Goal: Transaction & Acquisition: Purchase product/service

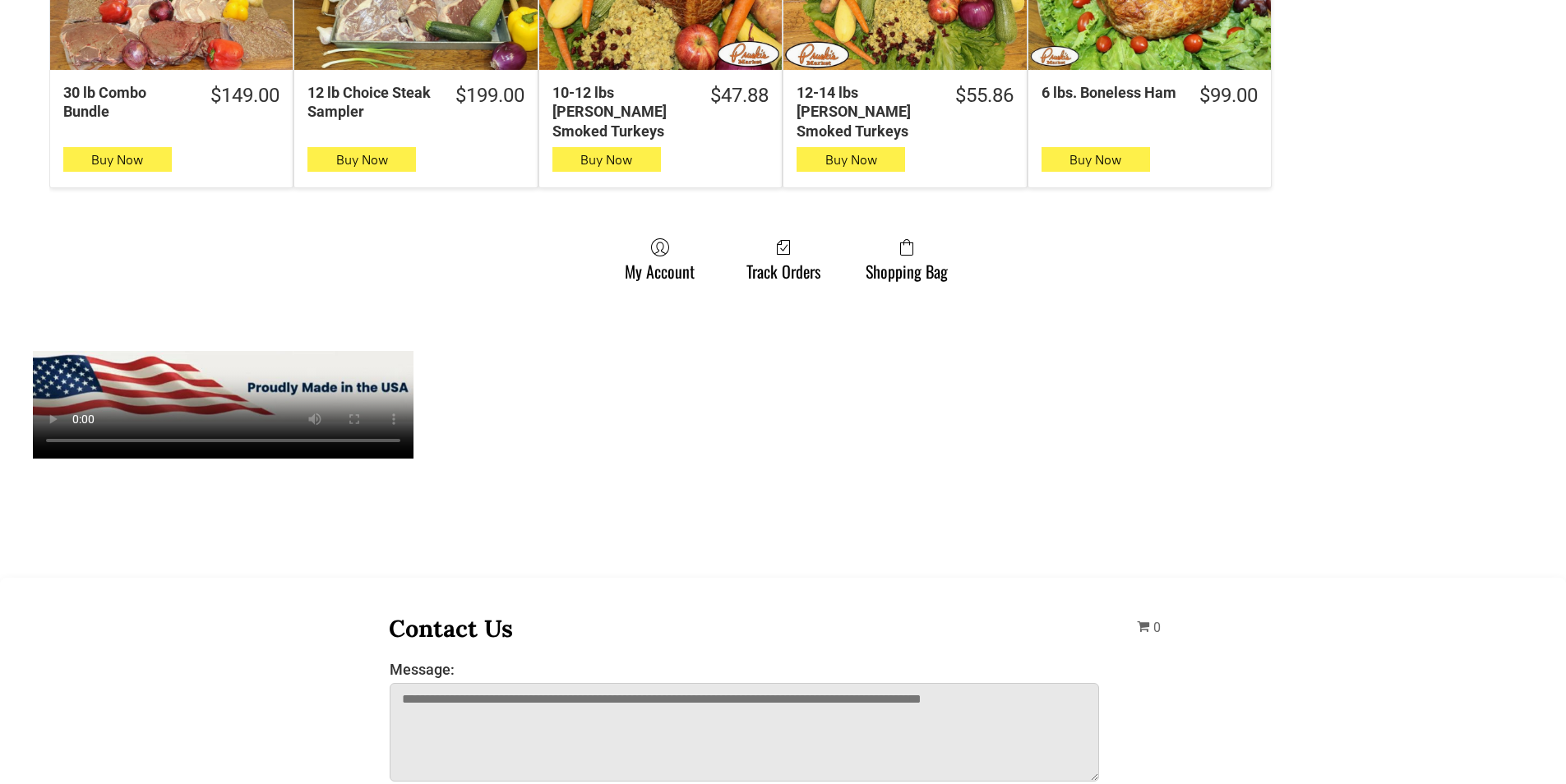
scroll to position [1150, 0]
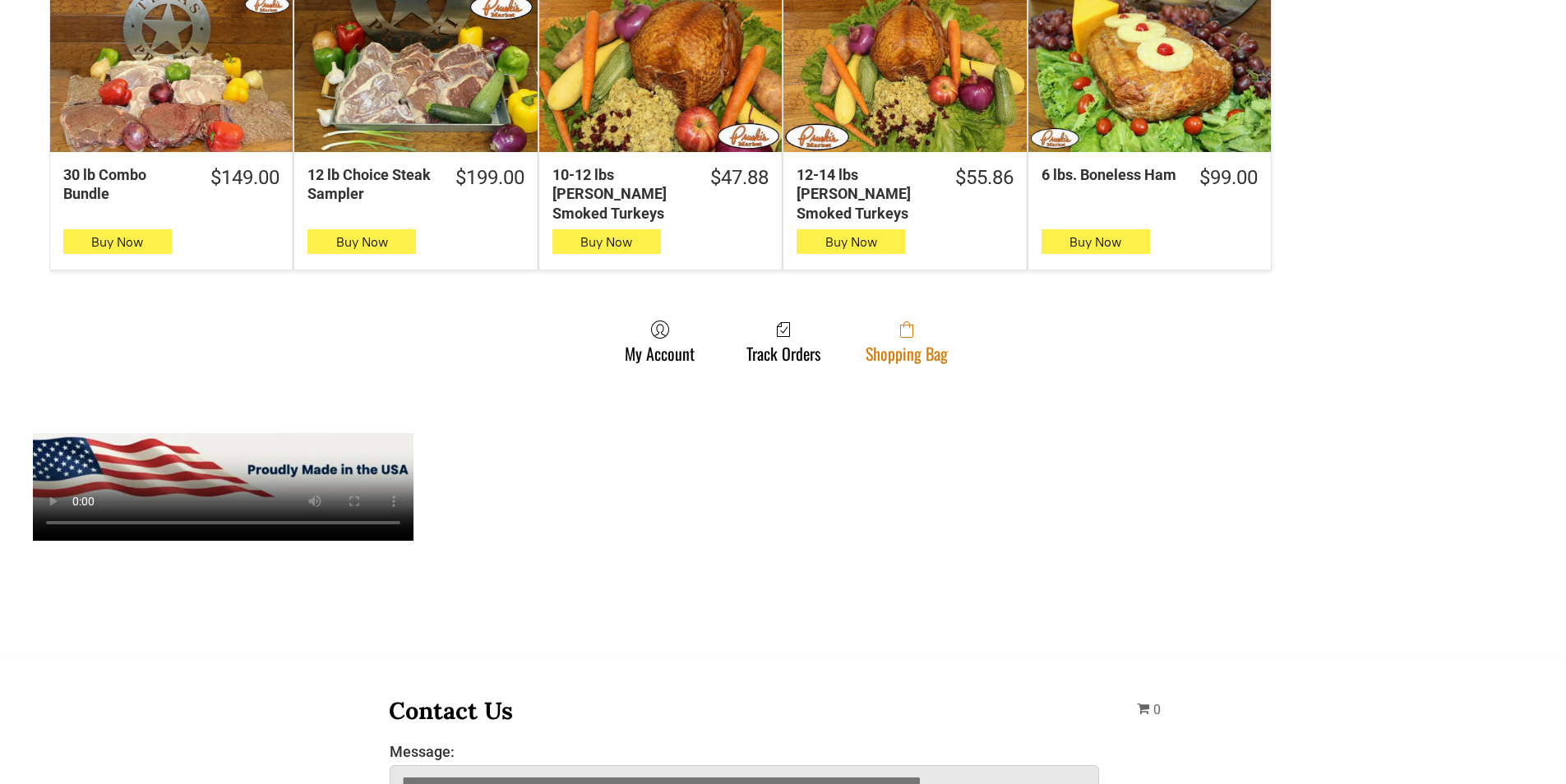
click at [872, 341] on link "Shopping Bag" at bounding box center [907, 341] width 99 height 44
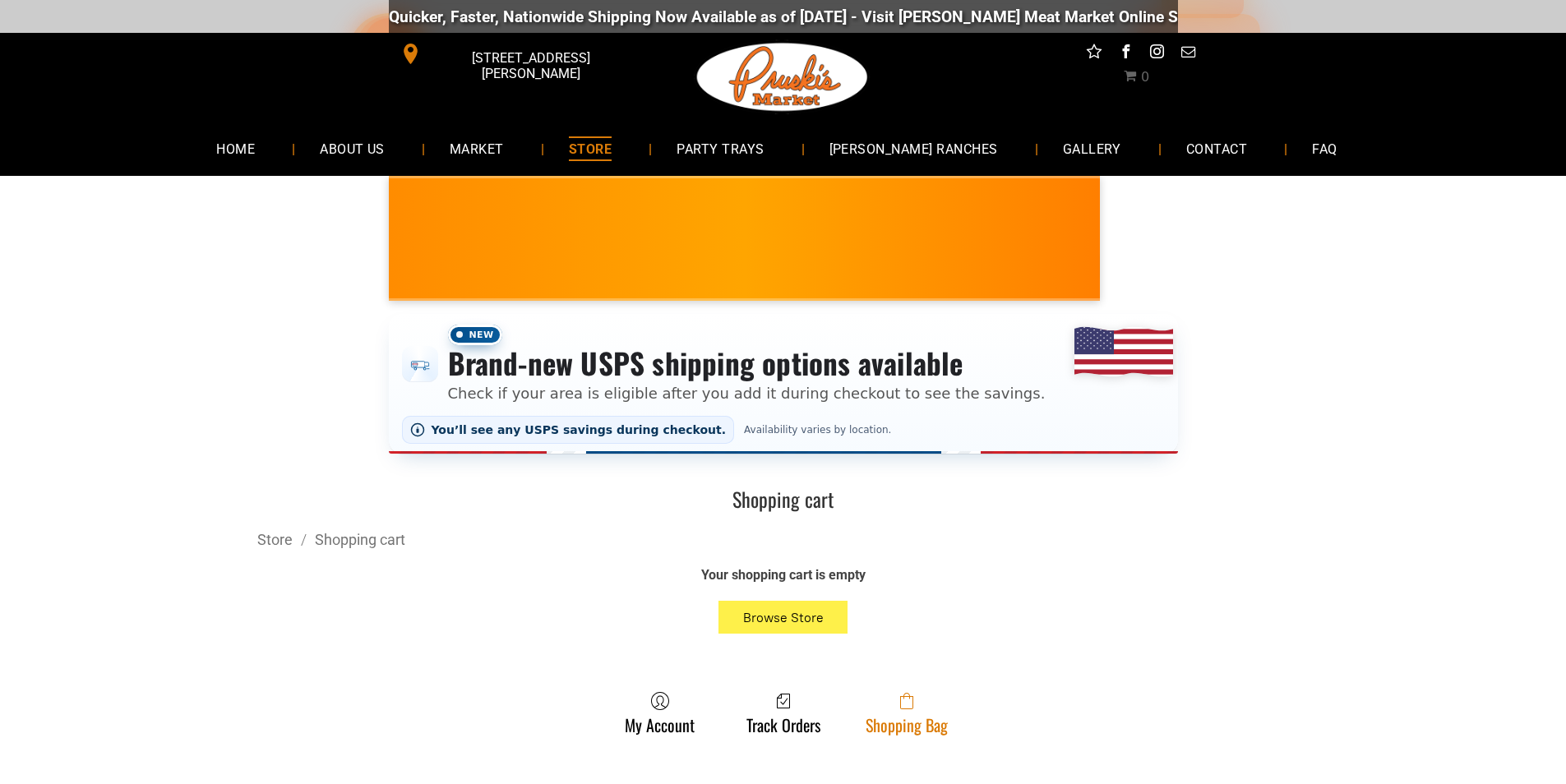
click at [908, 701] on icon at bounding box center [907, 701] width 13 height 17
click at [892, 734] on link "Shopping Bag" at bounding box center [907, 713] width 99 height 44
click at [876, 706] on span at bounding box center [907, 701] width 82 height 20
